Goal: Transaction & Acquisition: Purchase product/service

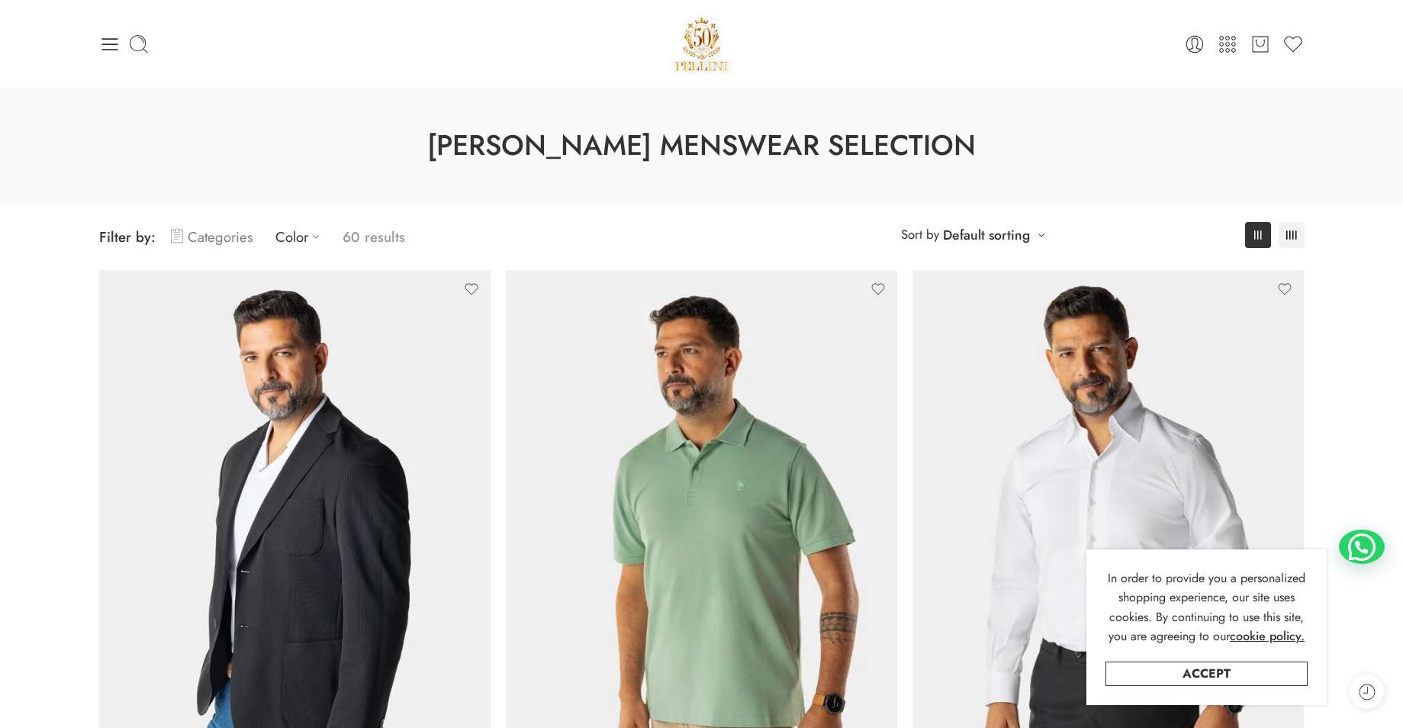
click at [224, 242] on link "Categories" at bounding box center [212, 237] width 82 height 36
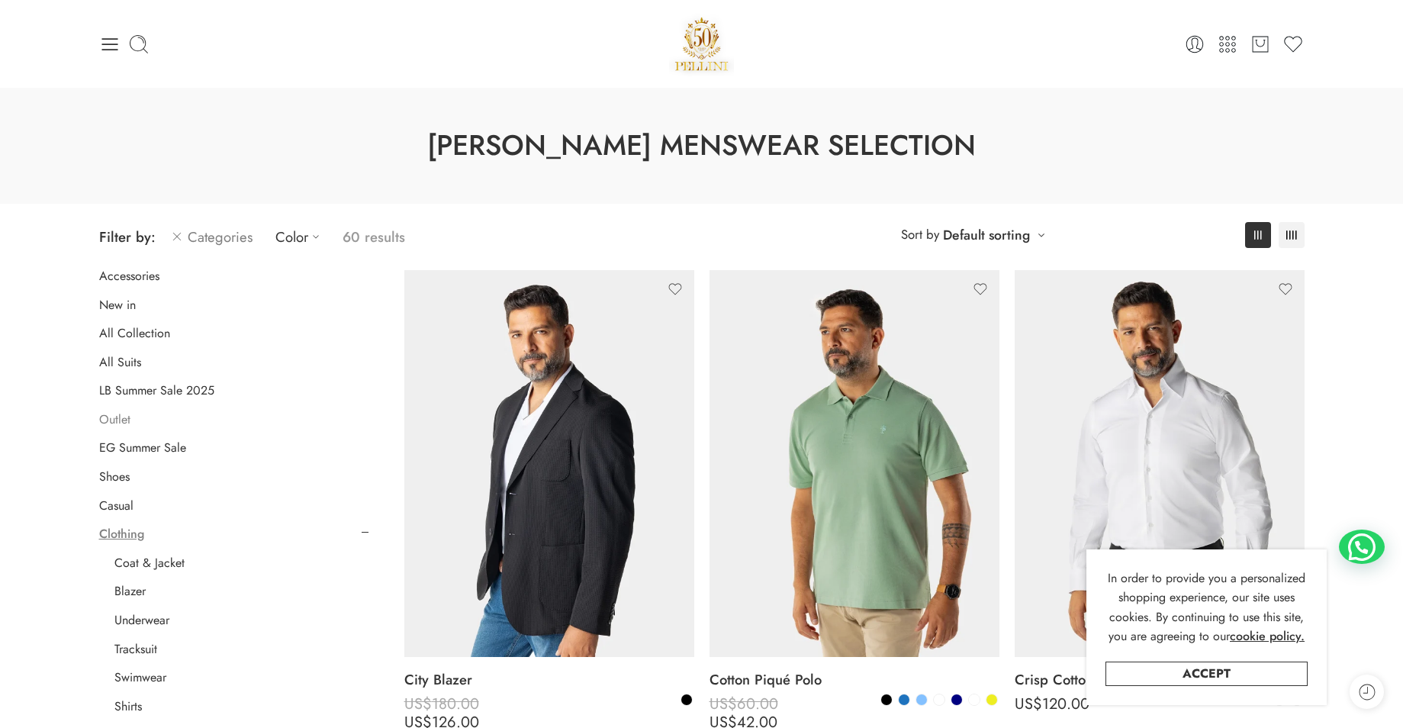
click at [106, 417] on link "Outlet" at bounding box center [114, 419] width 31 height 15
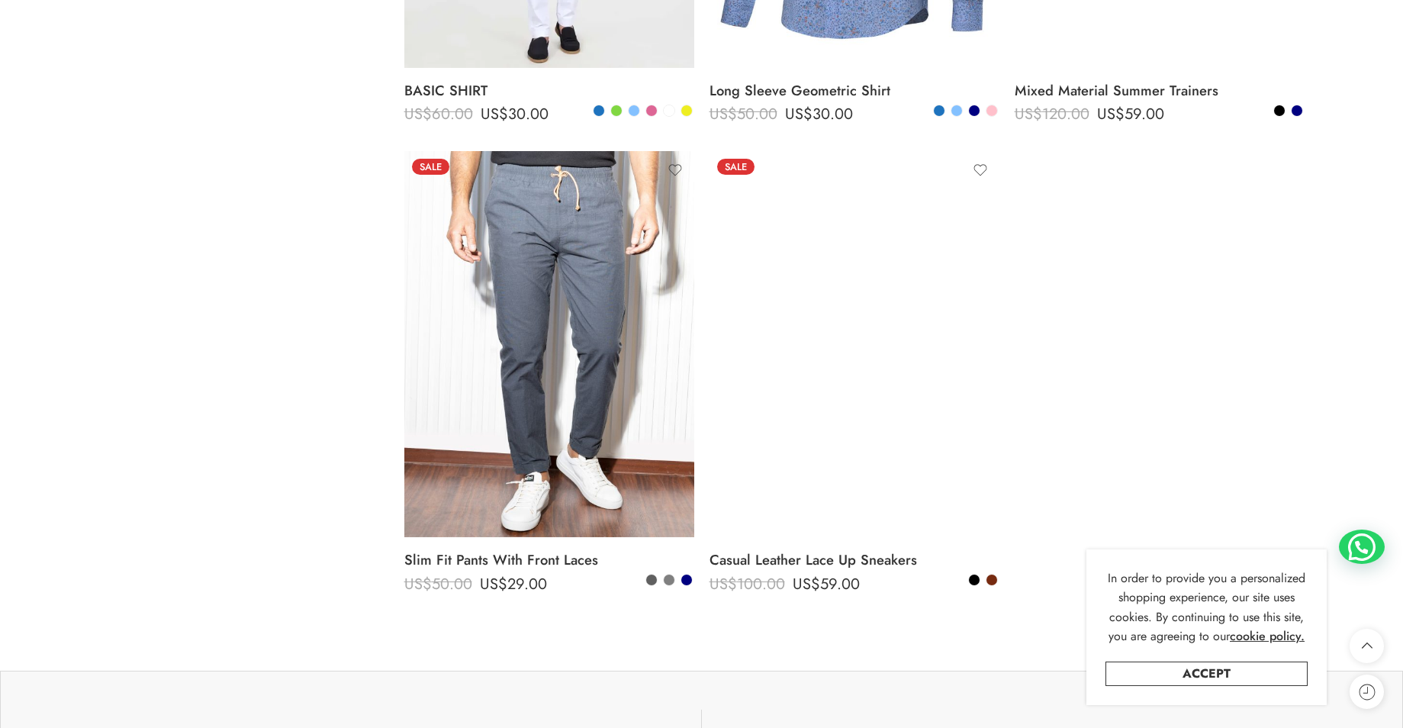
scroll to position [1536, 0]
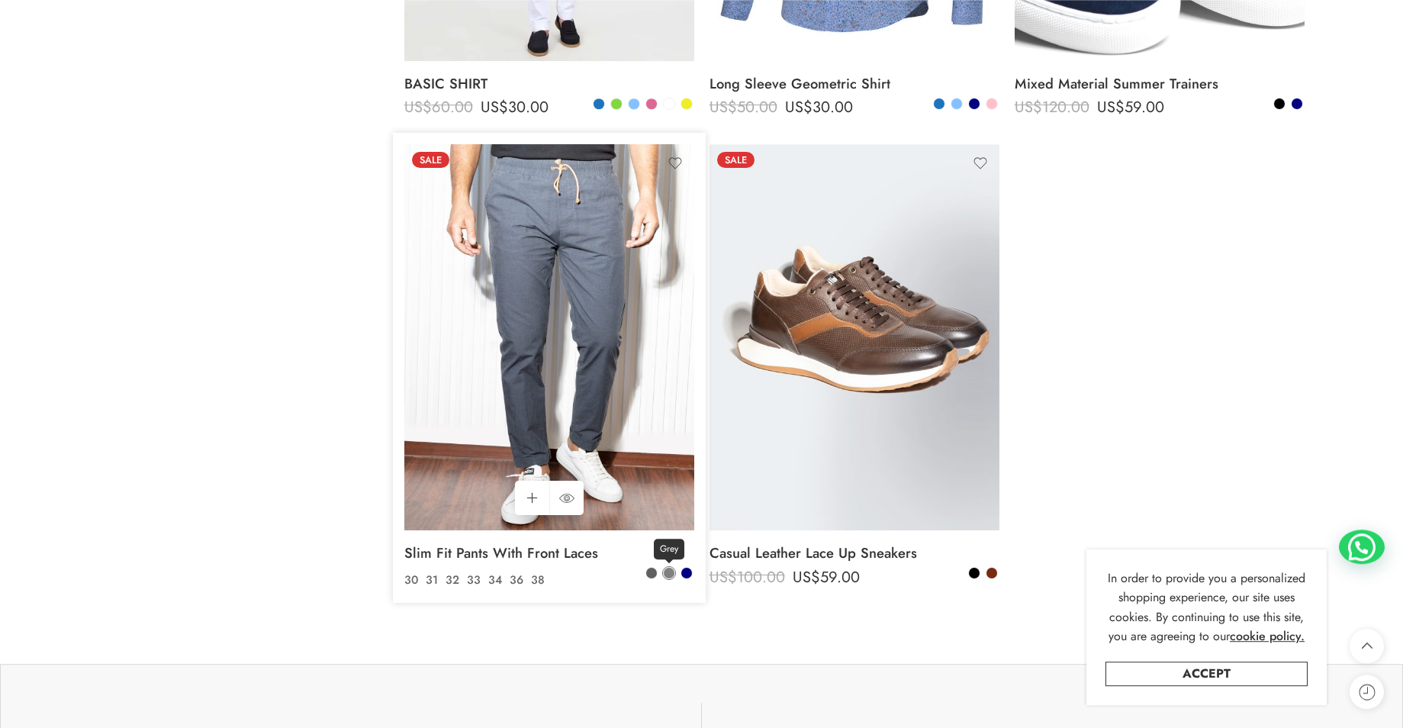
click at [665, 574] on span at bounding box center [669, 573] width 11 height 11
click at [652, 574] on span at bounding box center [651, 573] width 11 height 11
click at [685, 574] on span at bounding box center [687, 573] width 11 height 11
click at [652, 571] on span at bounding box center [651, 573] width 11 height 11
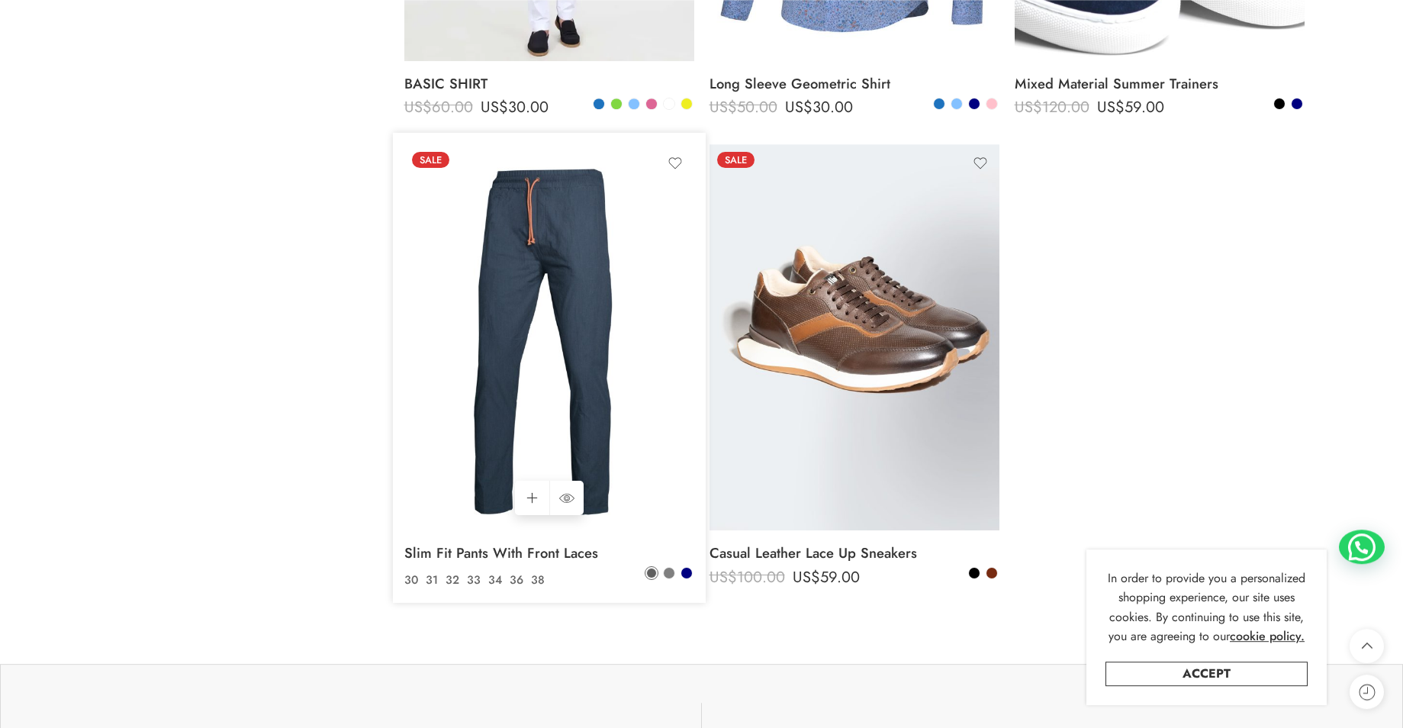
click at [595, 412] on img at bounding box center [549, 337] width 290 height 387
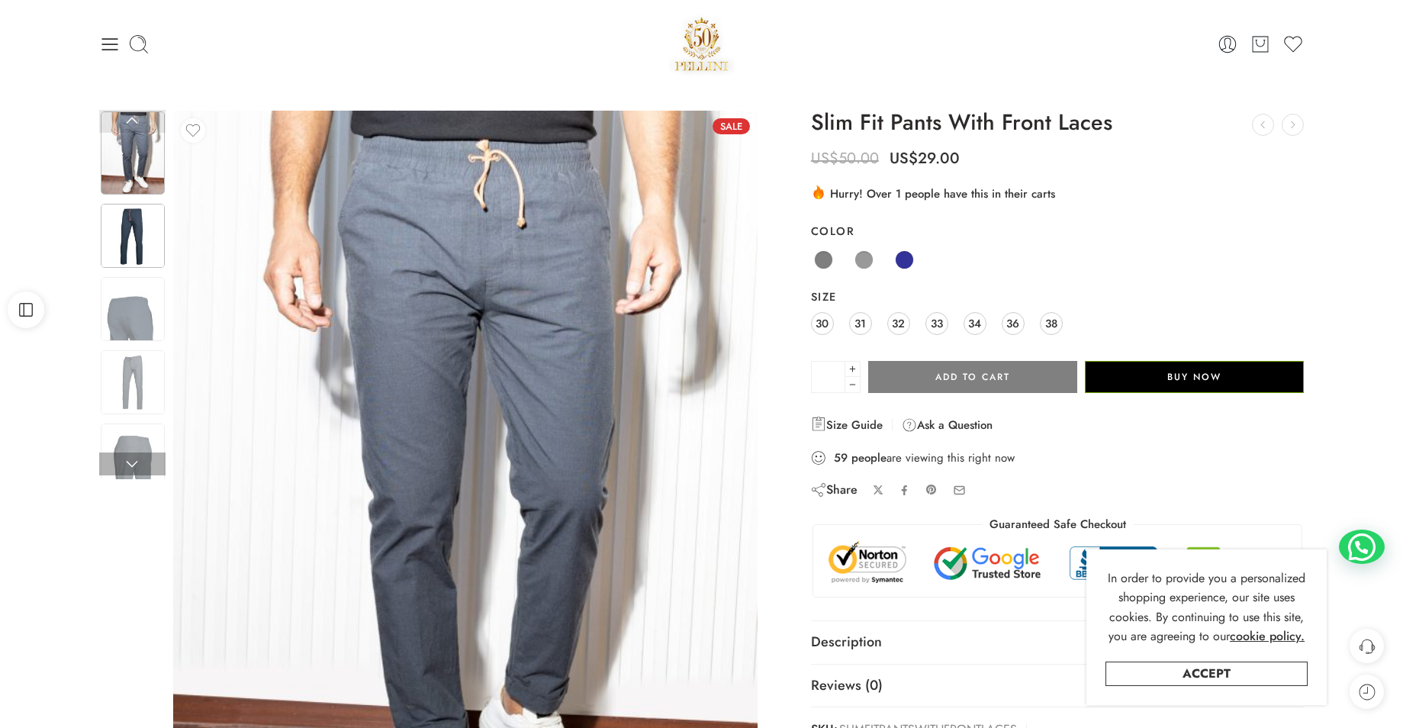
click at [140, 252] on img at bounding box center [133, 236] width 64 height 64
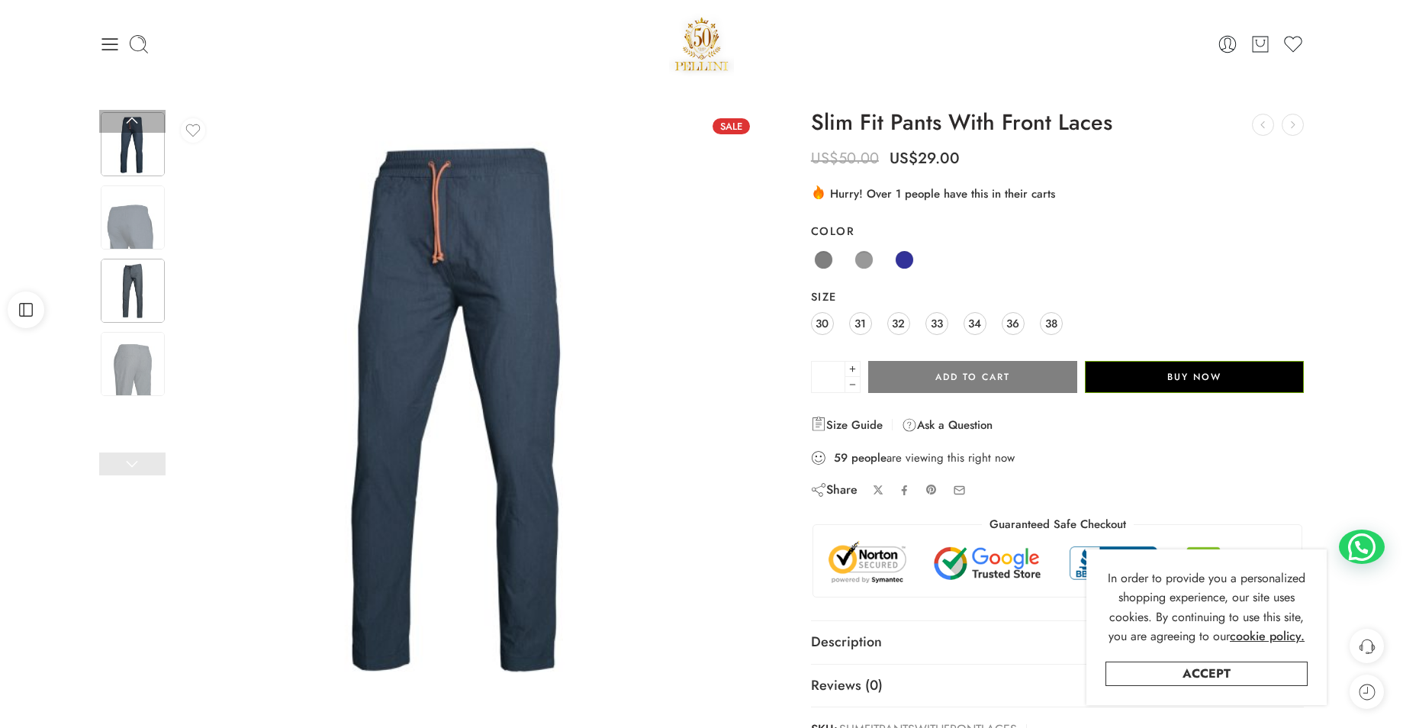
click at [136, 302] on img at bounding box center [133, 291] width 64 height 64
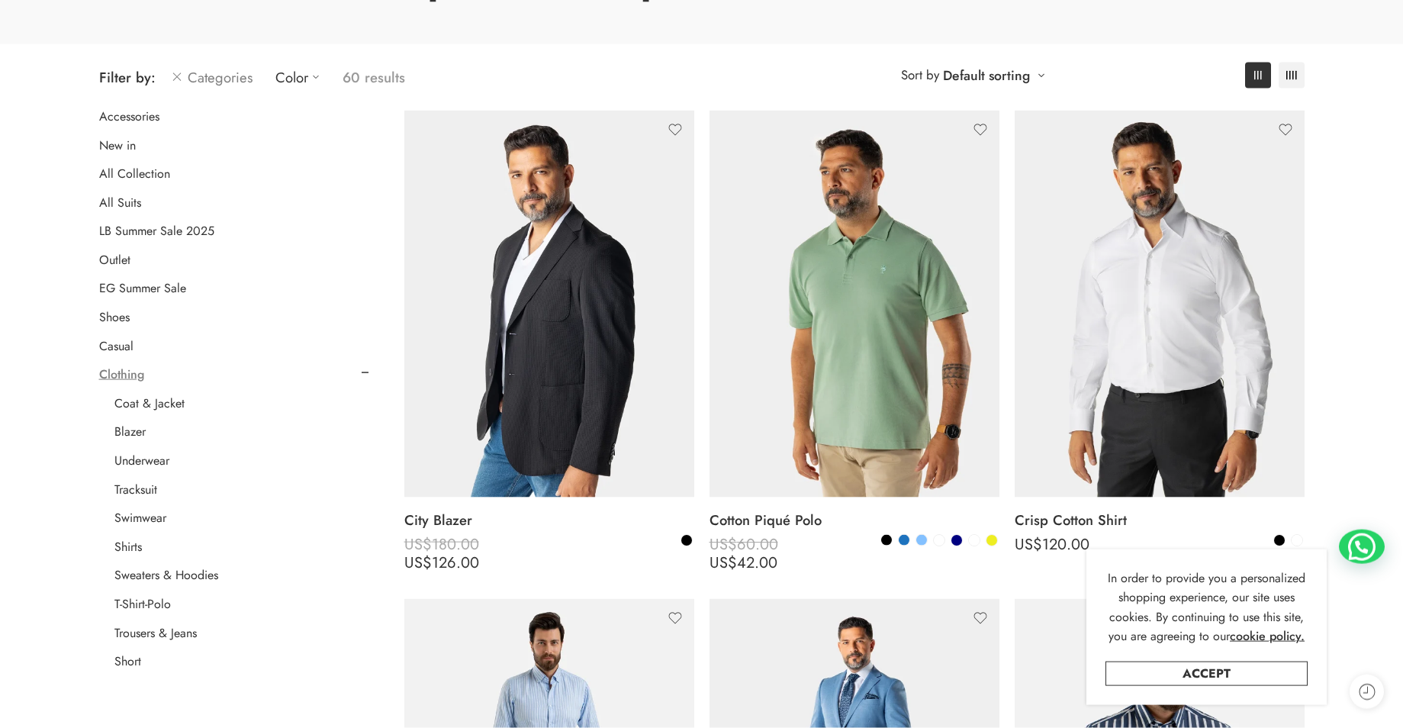
scroll to position [171, 0]
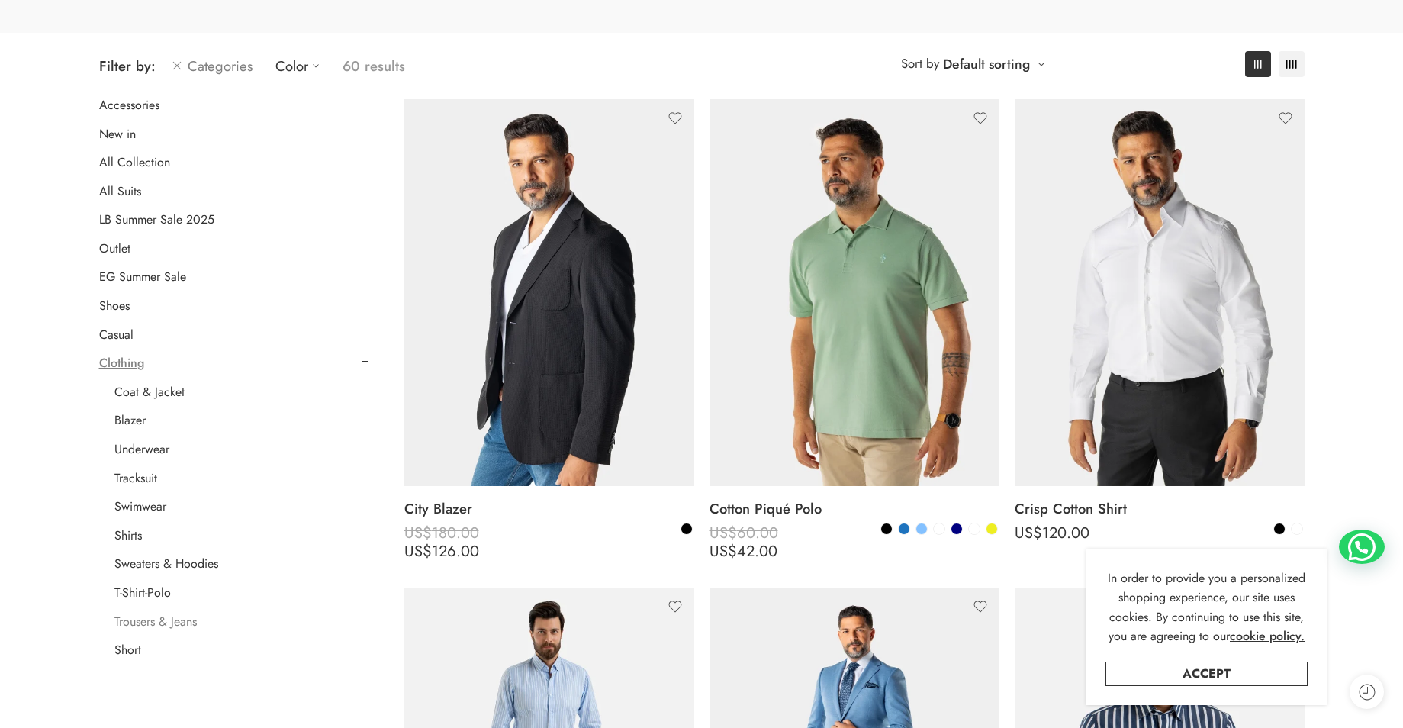
click at [160, 627] on link "Trousers & Jeans" at bounding box center [155, 621] width 82 height 15
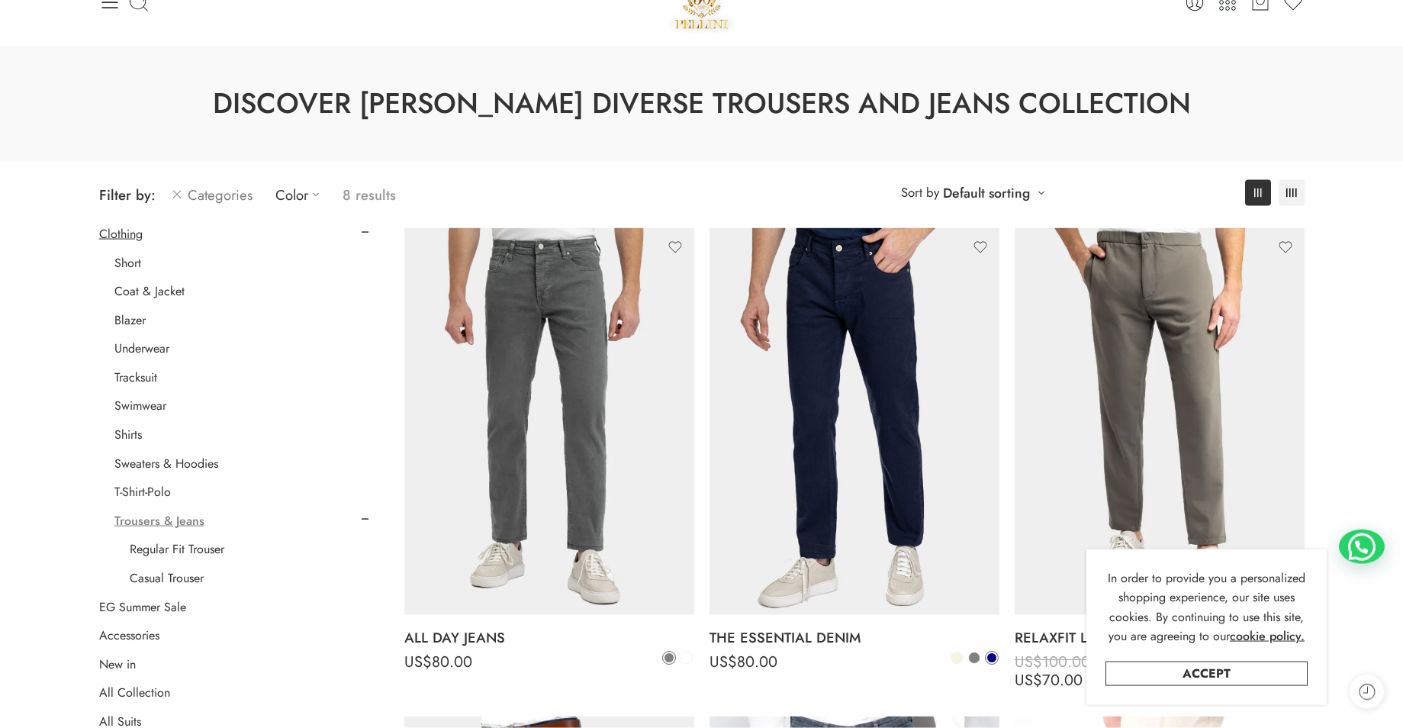
scroll to position [61, 0]
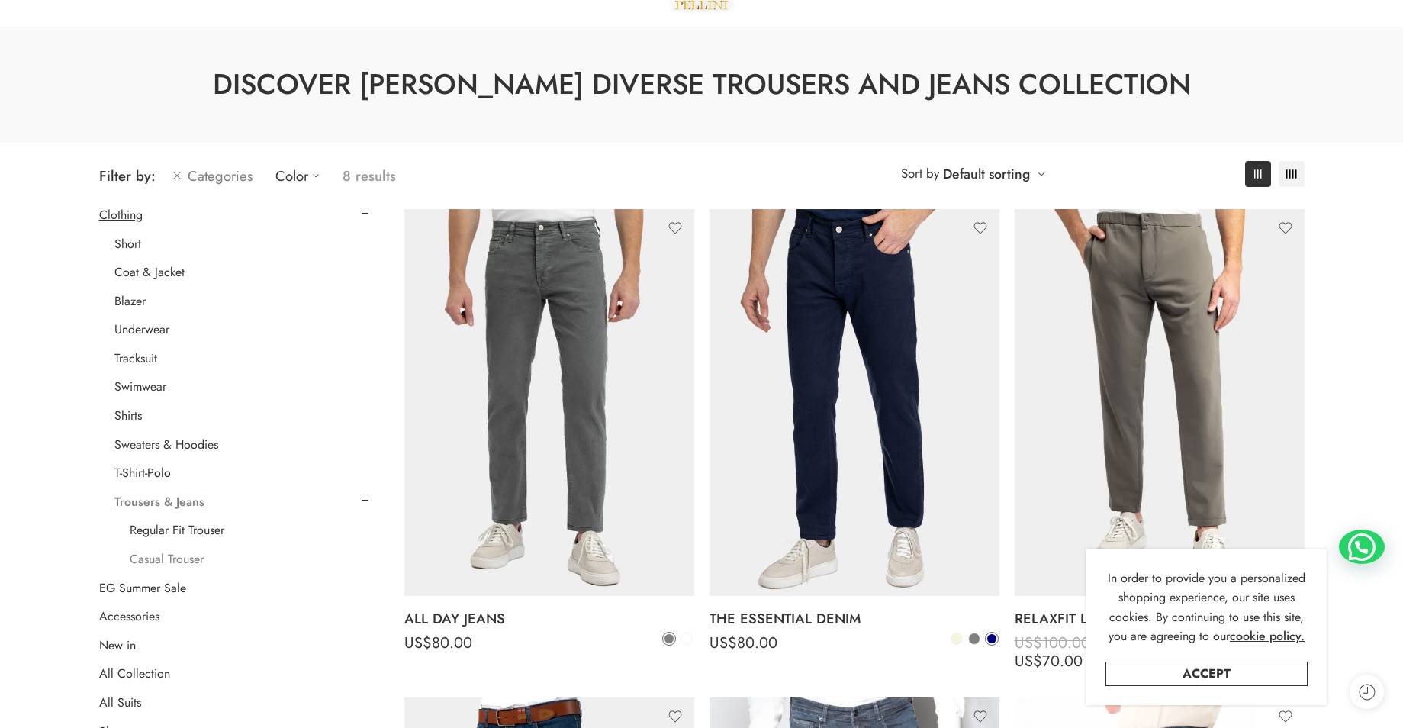
click at [137, 560] on link "Casual Trouser" at bounding box center [167, 559] width 74 height 15
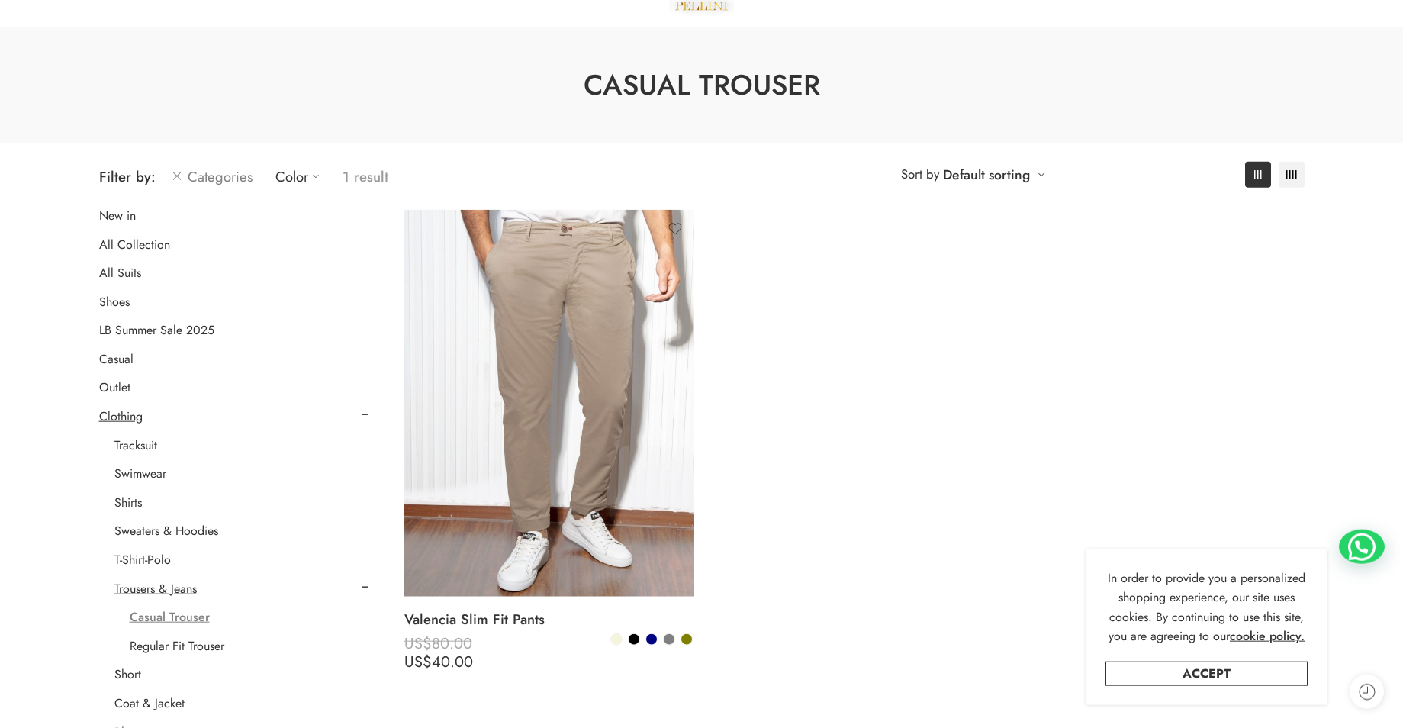
scroll to position [61, 0]
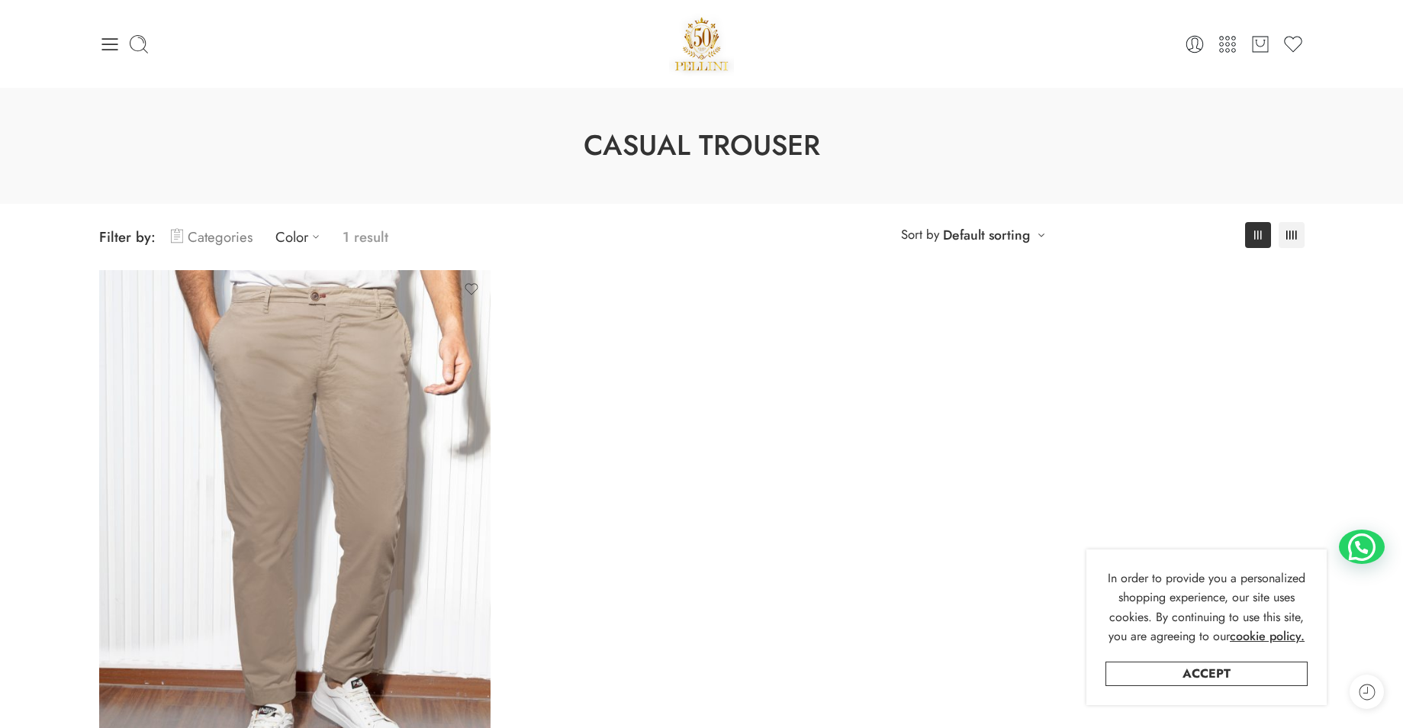
click at [210, 239] on link "Categories" at bounding box center [212, 237] width 82 height 36
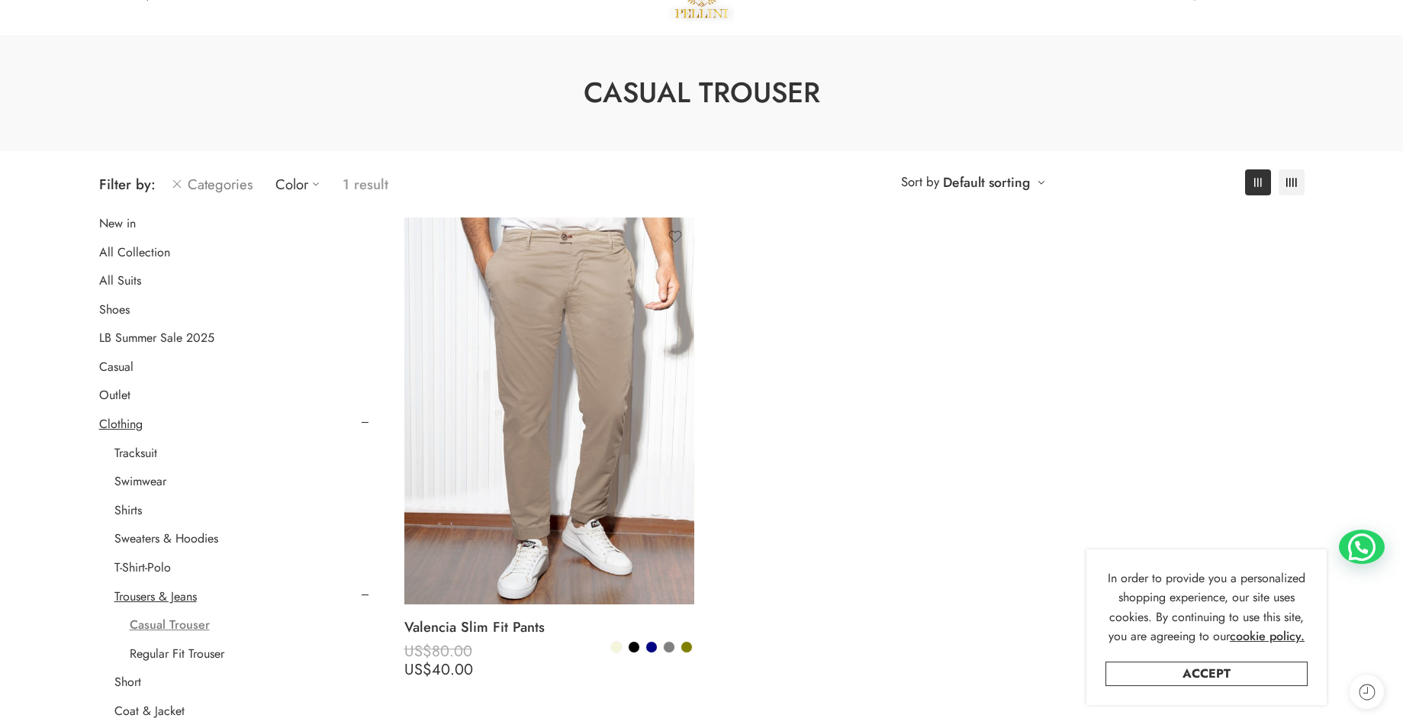
scroll to position [183, 0]
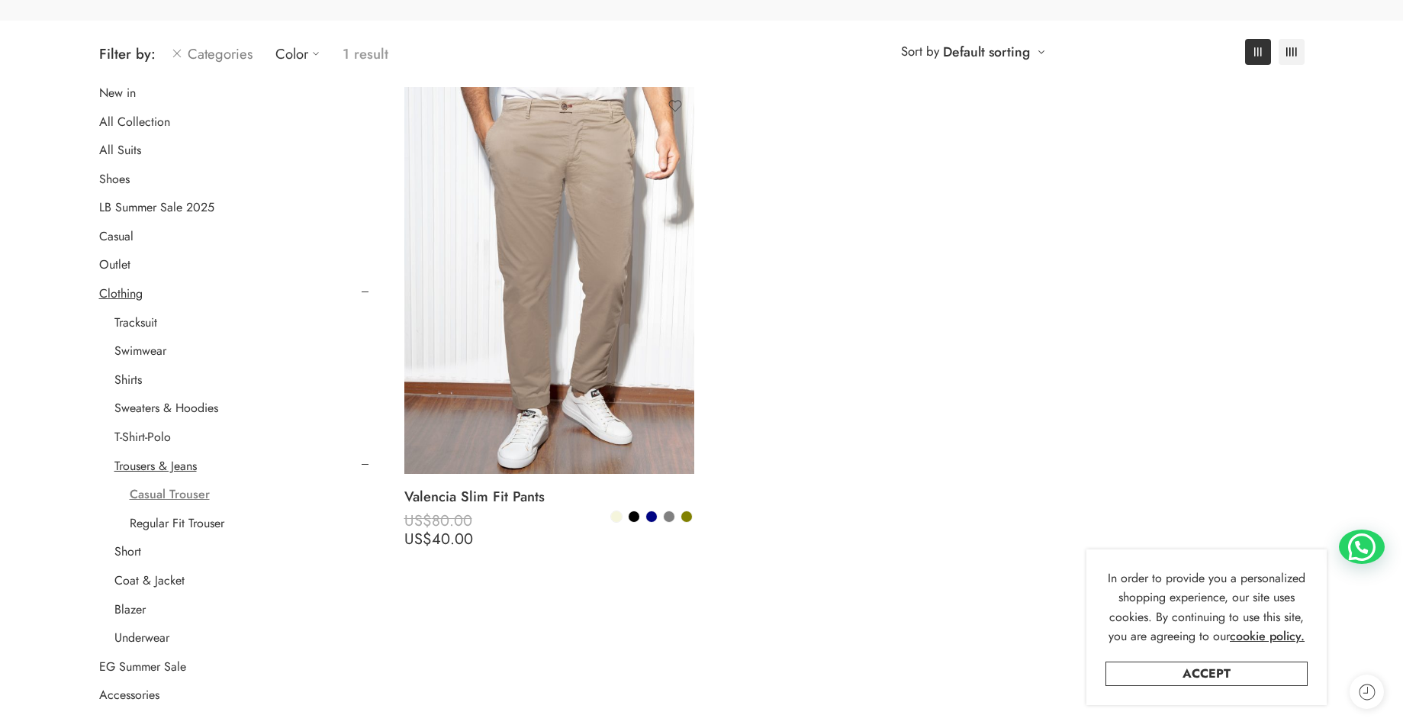
click at [170, 498] on link "Casual Trouser" at bounding box center [170, 494] width 80 height 15
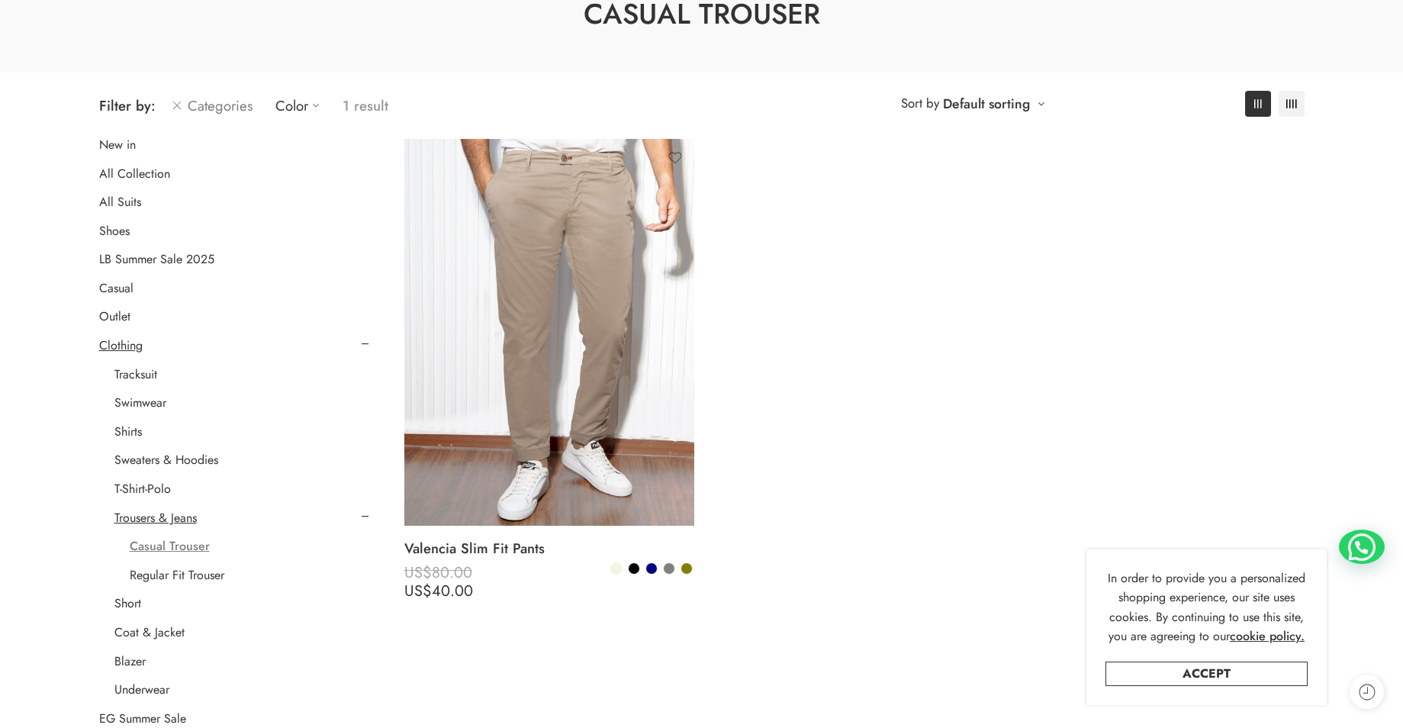
scroll to position [132, 0]
click at [119, 288] on link "Casual" at bounding box center [116, 287] width 34 height 15
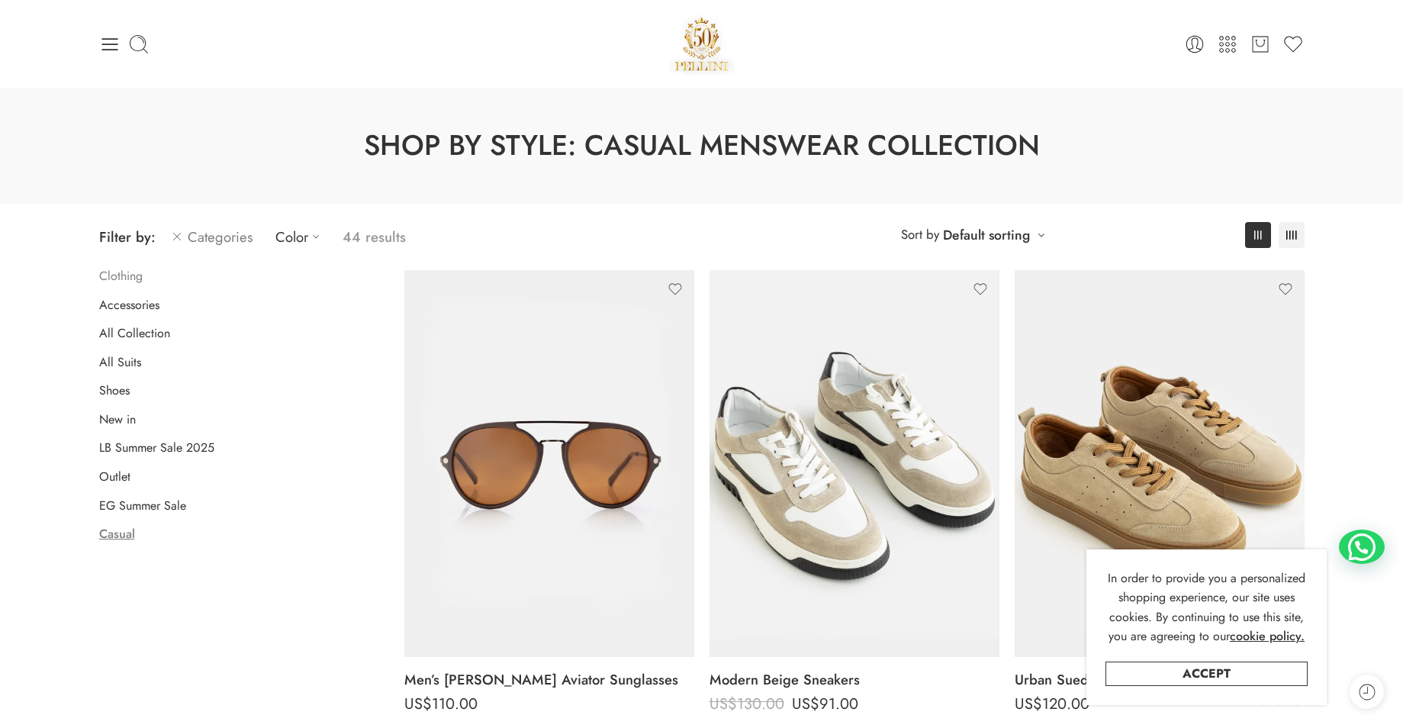
click at [131, 279] on link "Clothing" at bounding box center [121, 276] width 44 height 15
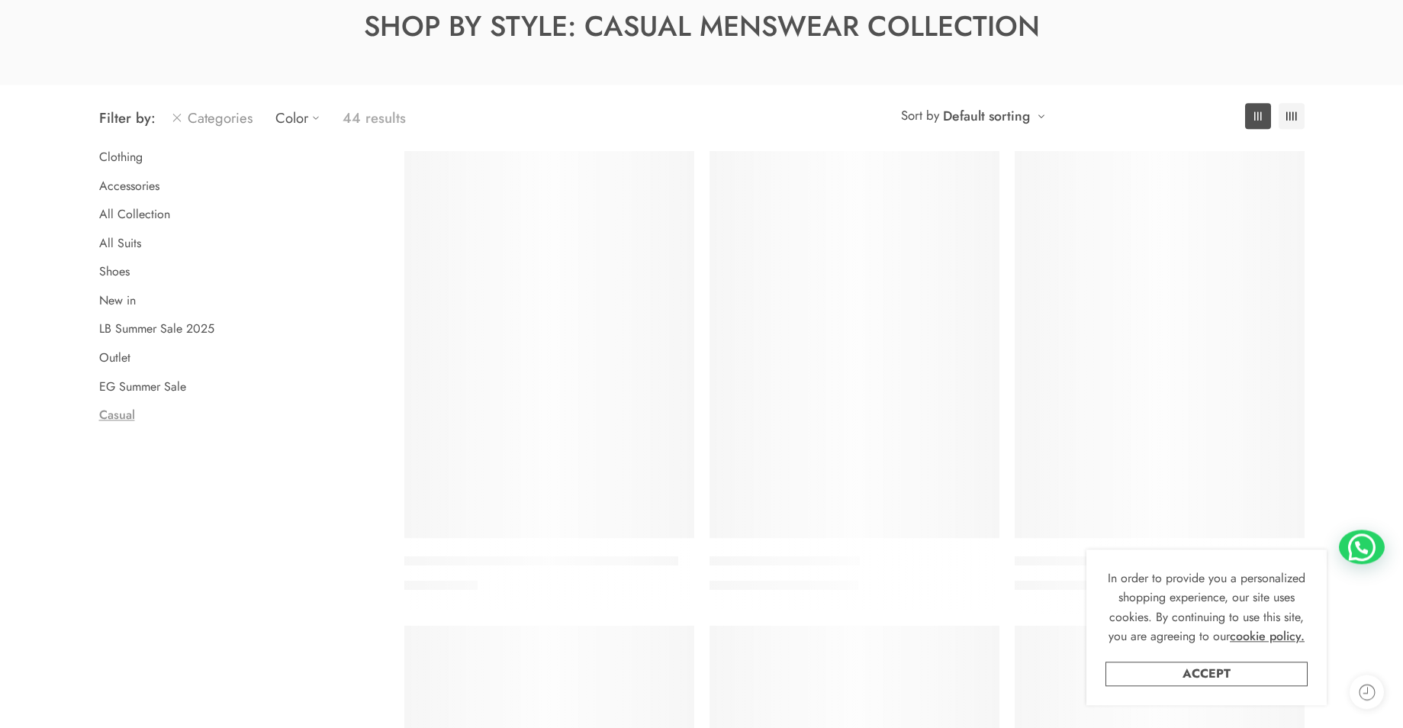
scroll to position [120, 0]
